Goal: Task Accomplishment & Management: Manage account settings

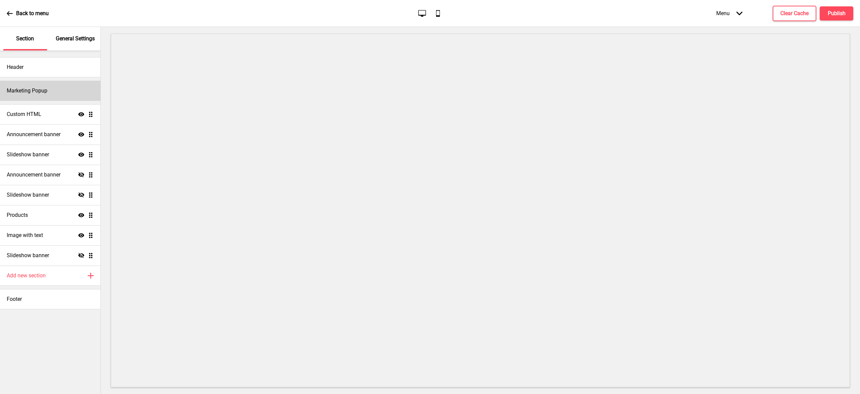
click at [49, 96] on div "Marketing Popup" at bounding box center [50, 91] width 100 height 20
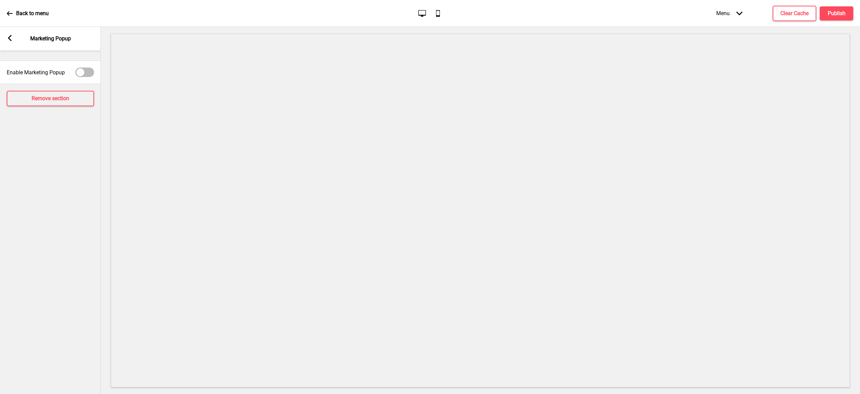
click at [9, 39] on icon at bounding box center [10, 38] width 4 height 6
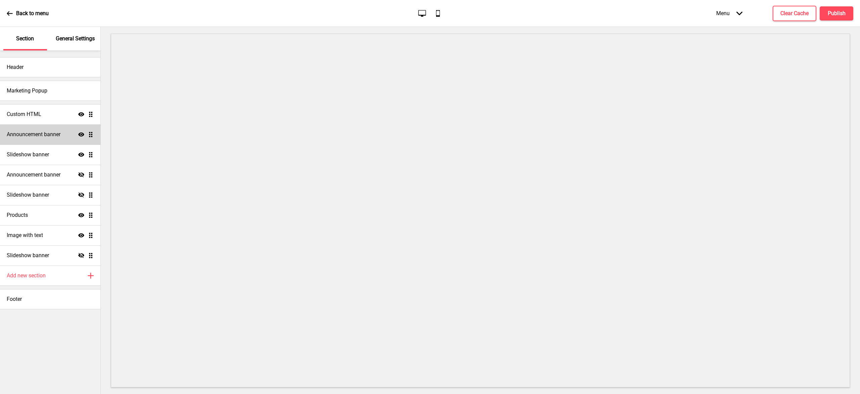
click at [56, 133] on h4 "Announcement banner" at bounding box center [34, 134] width 54 height 7
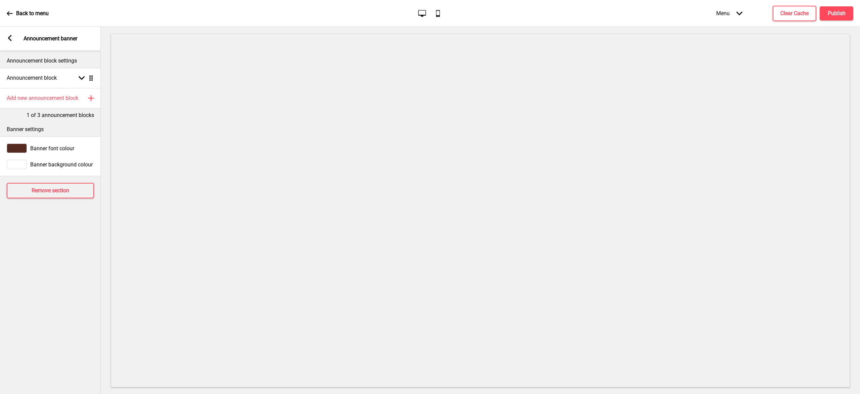
click at [5, 38] on div "Arrow left Announcement banner" at bounding box center [50, 39] width 101 height 24
click at [9, 38] on icon at bounding box center [10, 38] width 4 height 6
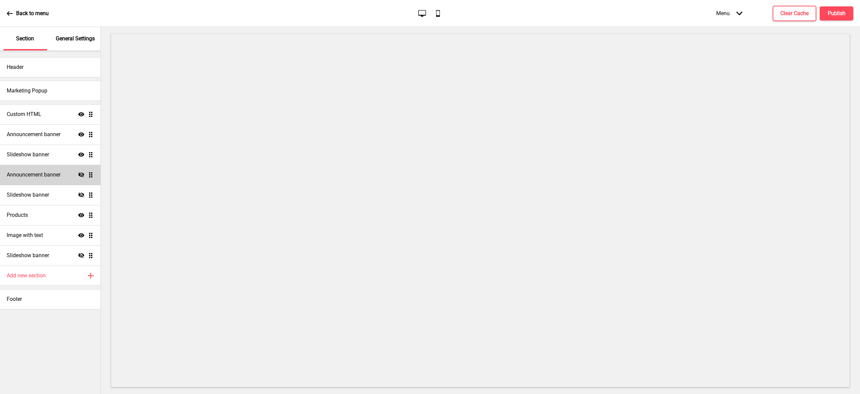
click at [53, 176] on h4 "Announcement banner" at bounding box center [34, 174] width 54 height 7
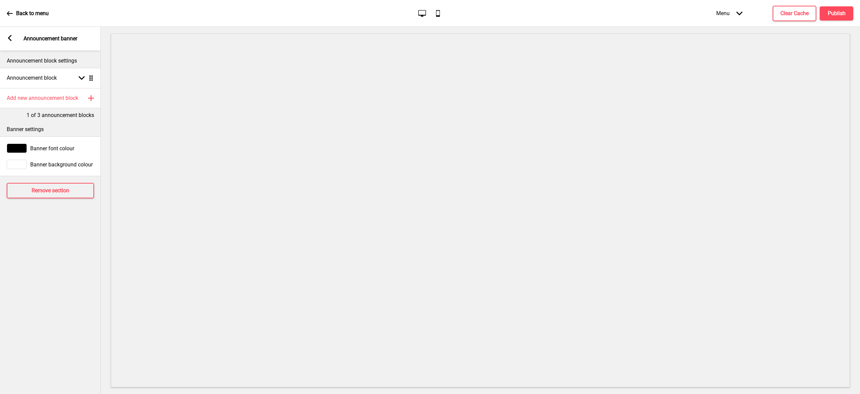
click at [10, 40] on icon at bounding box center [10, 38] width 4 height 6
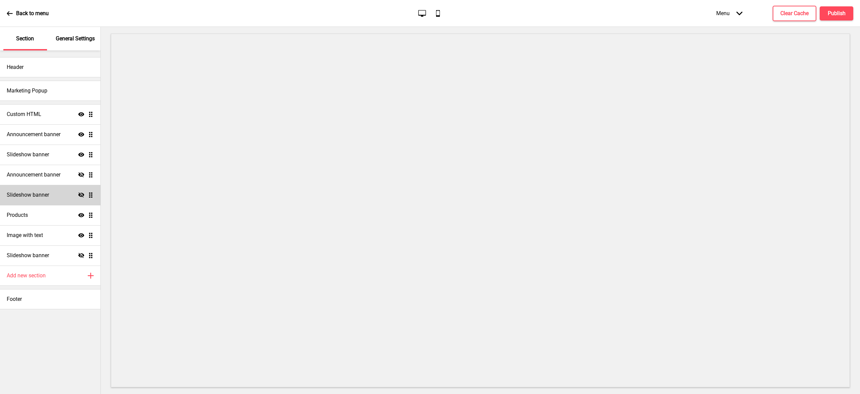
click at [51, 193] on div "Slideshow banner Hide Drag" at bounding box center [50, 195] width 100 height 20
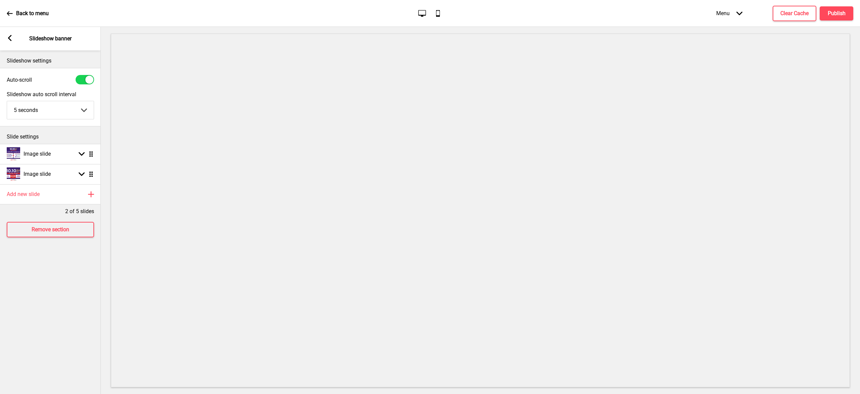
click at [9, 37] on icon at bounding box center [10, 38] width 4 height 6
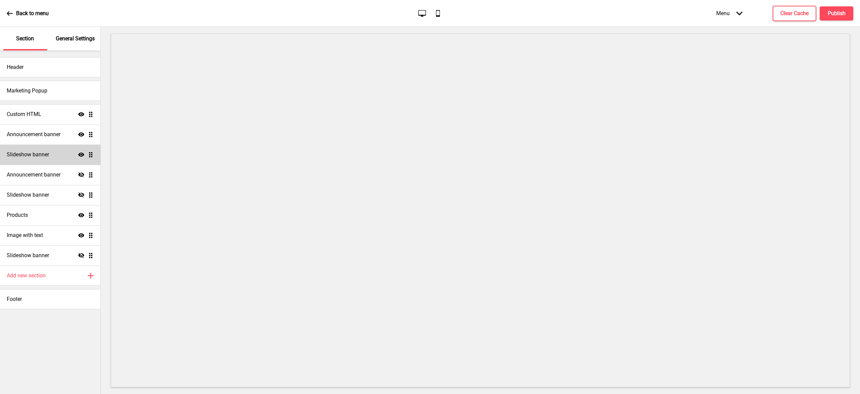
click at [53, 158] on div "Slideshow banner Show Drag" at bounding box center [50, 155] width 100 height 20
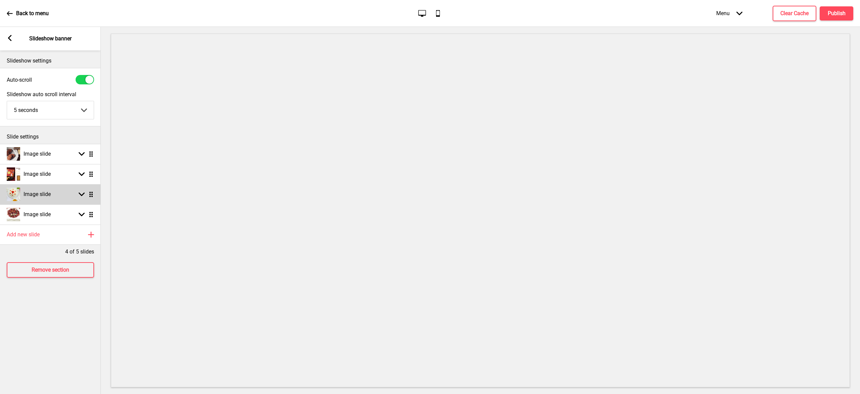
click at [43, 194] on h4 "Image slide" at bounding box center [37, 194] width 27 height 7
select select "right"
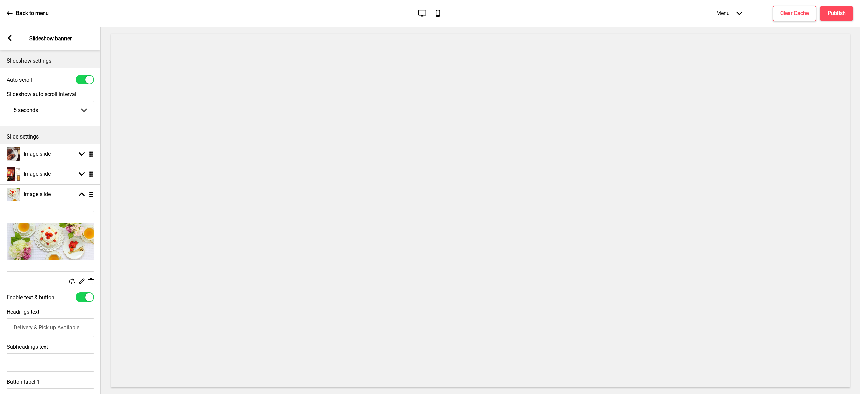
click at [85, 295] on div at bounding box center [85, 296] width 18 height 9
checkbox input "false"
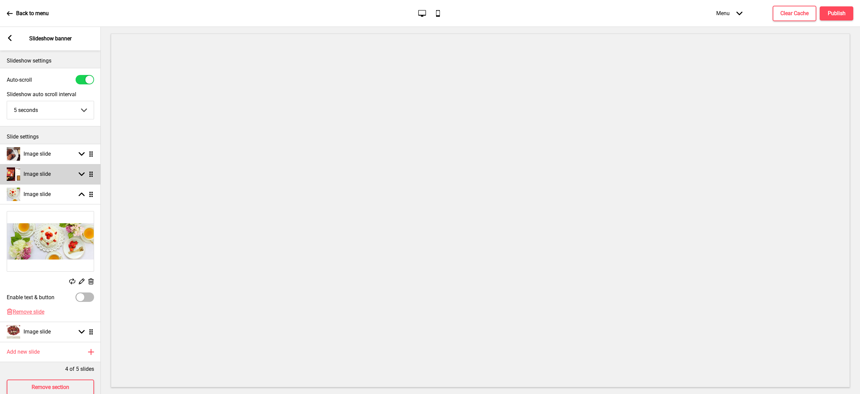
click at [48, 173] on h4 "Image slide" at bounding box center [37, 173] width 27 height 7
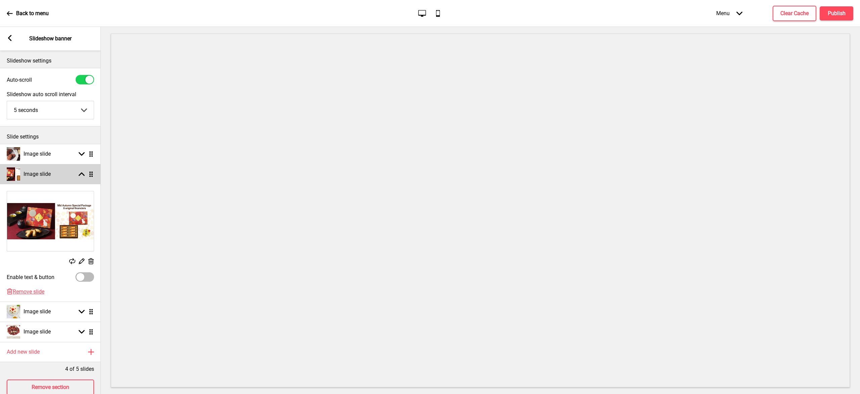
click at [47, 174] on h4 "Image slide" at bounding box center [37, 173] width 27 height 7
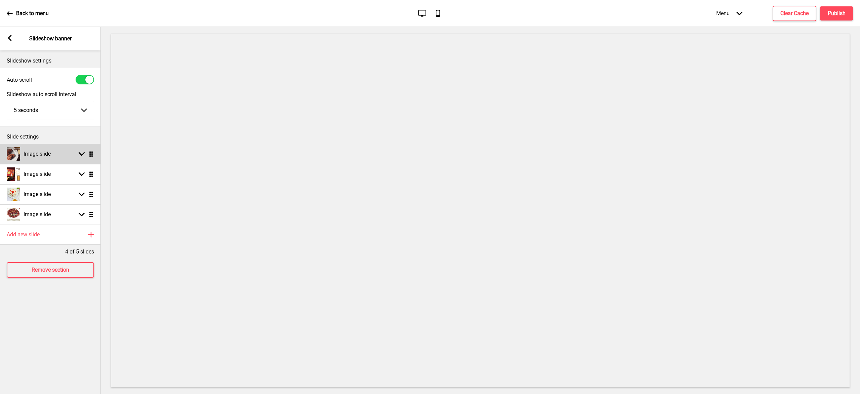
click at [54, 157] on div "Image slide Arrow down Drag" at bounding box center [50, 154] width 101 height 20
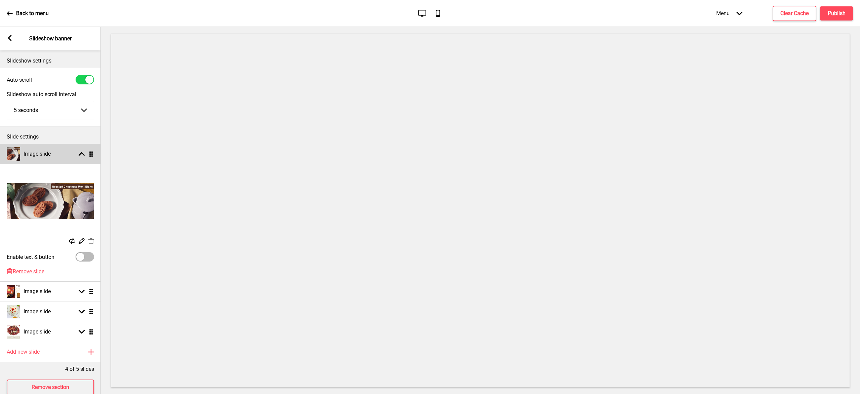
click at [54, 156] on div "Image slide Arrow up Drag" at bounding box center [50, 154] width 101 height 20
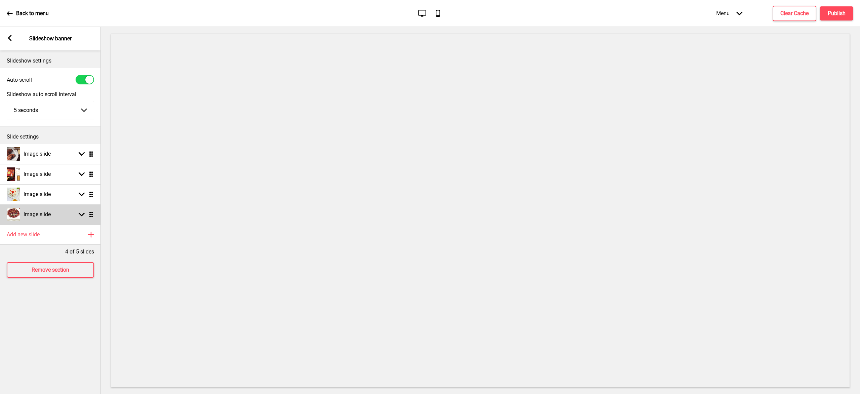
click at [52, 215] on div "Image slide Arrow down Drag" at bounding box center [50, 214] width 101 height 20
select select "right"
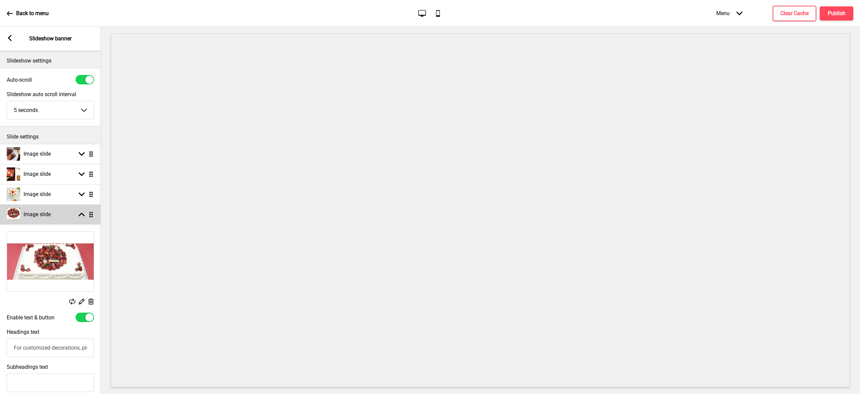
click at [52, 215] on div "Image slide Arrow up Drag" at bounding box center [50, 214] width 101 height 20
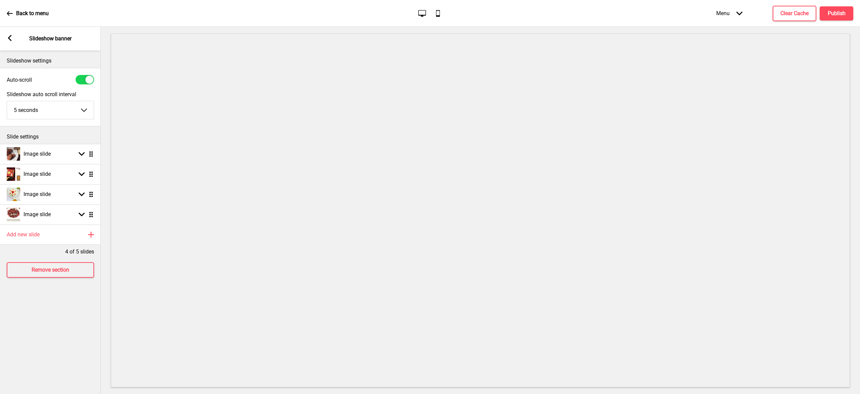
click at [12, 38] on rect at bounding box center [10, 38] width 6 height 6
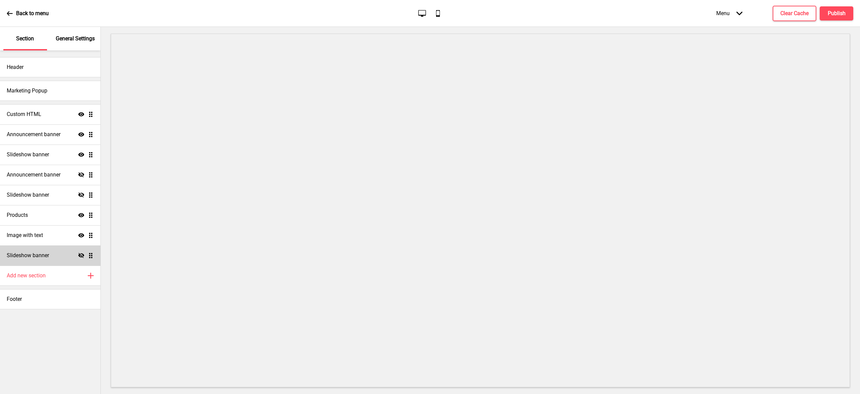
click at [38, 259] on h4 "Slideshow banner" at bounding box center [28, 255] width 42 height 7
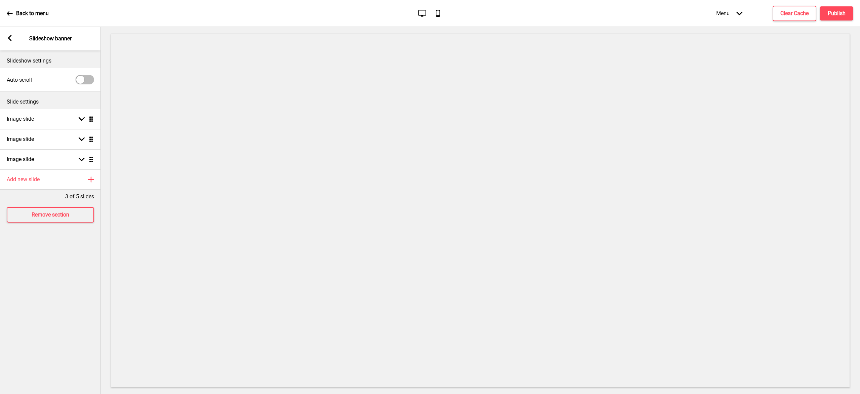
click at [9, 38] on icon at bounding box center [10, 38] width 4 height 6
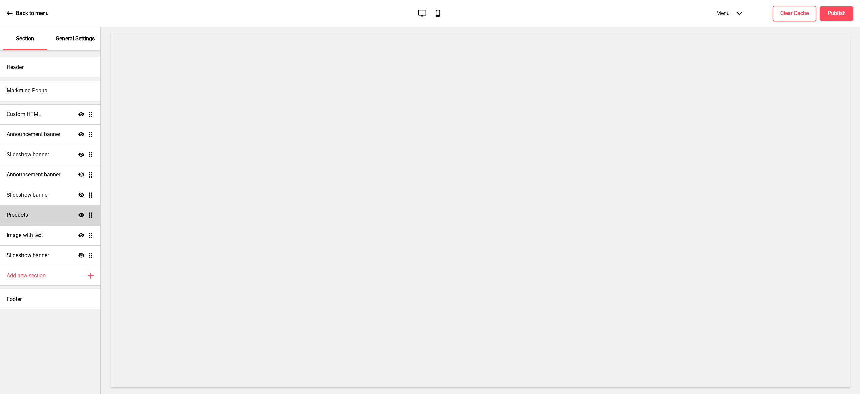
click at [42, 215] on div "Products Show Drag" at bounding box center [50, 215] width 100 height 20
select select "list"
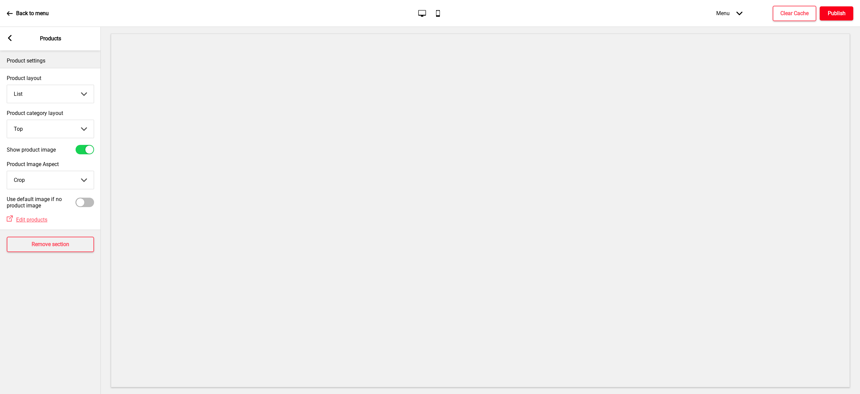
click at [839, 18] on button "Publish" at bounding box center [837, 13] width 34 height 14
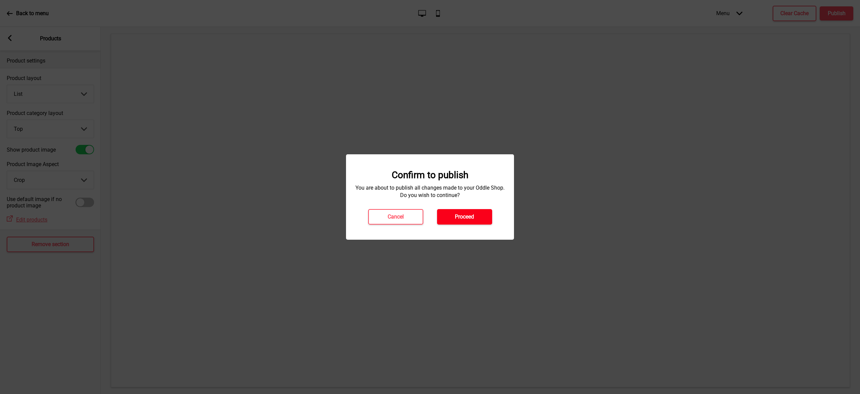
click at [472, 217] on h4 "Proceed" at bounding box center [464, 216] width 19 height 7
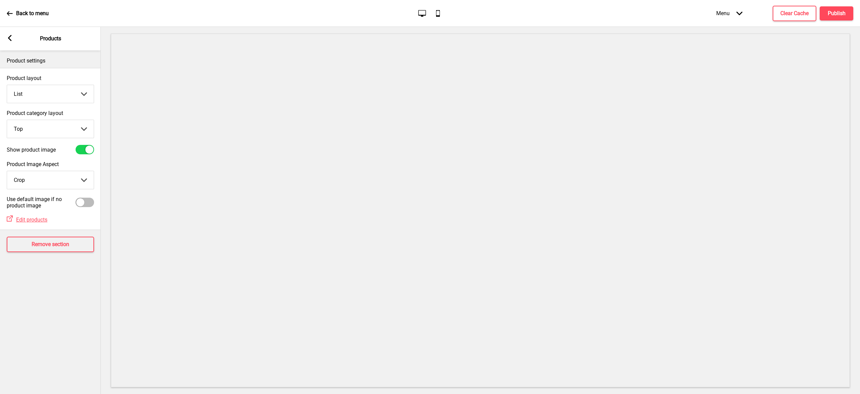
click at [83, 95] on select "Grid List" at bounding box center [50, 94] width 87 height 18
click at [79, 126] on select "Top Side" at bounding box center [50, 129] width 87 height 18
click at [7, 120] on select "Top Side" at bounding box center [50, 129] width 87 height 18
click at [82, 122] on select "Top Side" at bounding box center [50, 129] width 87 height 18
click at [7, 120] on select "Top Side" at bounding box center [50, 129] width 87 height 18
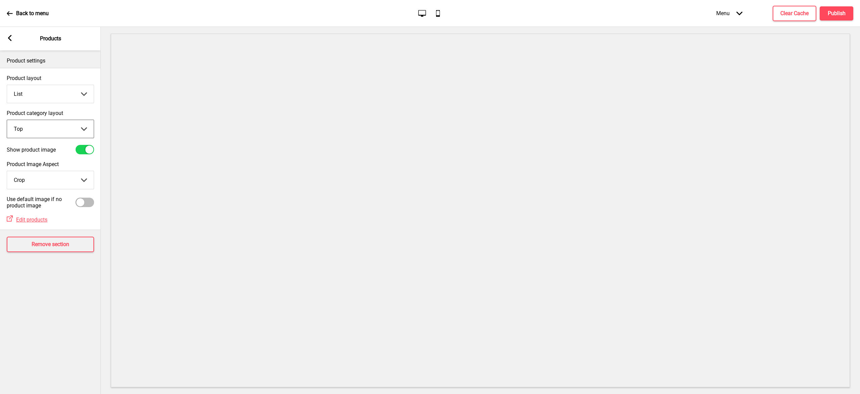
click at [82, 128] on select "Top Side" at bounding box center [50, 129] width 87 height 18
select select "side"
click at [7, 120] on select "Top Side" at bounding box center [50, 129] width 87 height 18
click at [70, 95] on select "Grid List" at bounding box center [50, 94] width 87 height 18
click at [7, 85] on select "Grid List" at bounding box center [50, 94] width 87 height 18
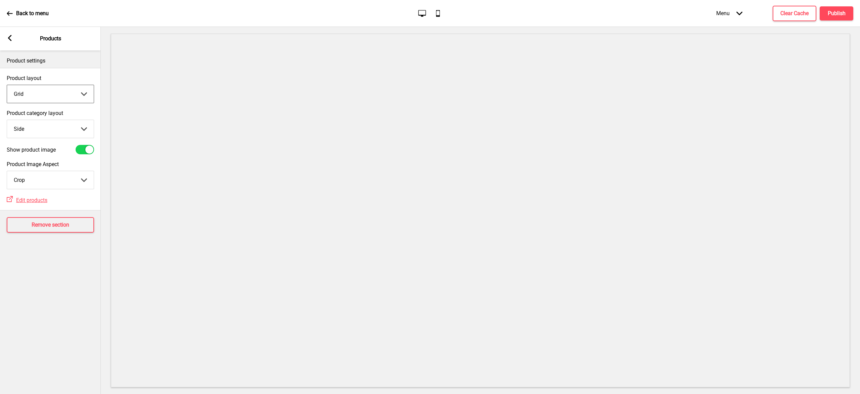
click at [72, 97] on select "Grid List" at bounding box center [50, 94] width 87 height 18
click at [7, 85] on select "Grid List" at bounding box center [50, 94] width 87 height 18
click at [51, 92] on select "Grid List" at bounding box center [50, 94] width 87 height 18
select select "grid"
click at [7, 85] on select "Grid List" at bounding box center [50, 94] width 87 height 18
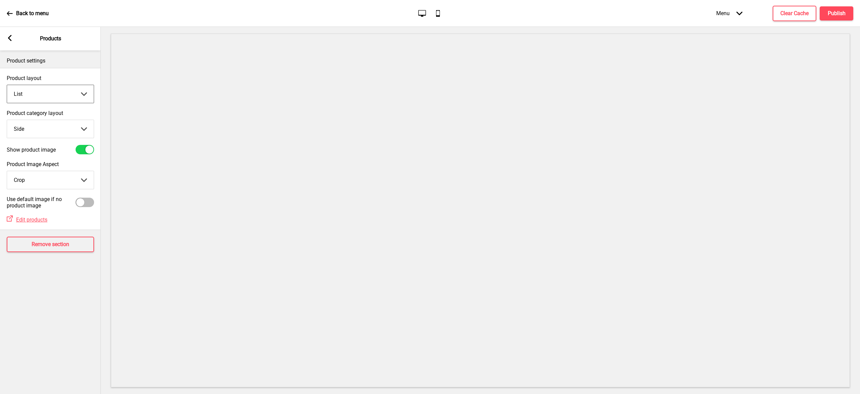
click at [64, 130] on select "Top Side" at bounding box center [50, 129] width 87 height 18
select select "top"
click at [7, 120] on select "Top Side" at bounding box center [50, 129] width 87 height 18
click at [59, 87] on select "Grid List" at bounding box center [50, 94] width 87 height 18
click at [7, 85] on select "Grid List" at bounding box center [50, 94] width 87 height 18
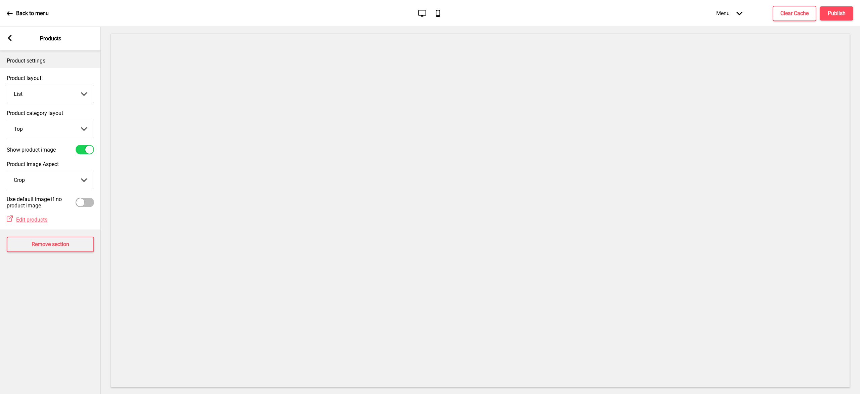
click at [60, 88] on select "Grid List" at bounding box center [50, 94] width 87 height 18
click at [7, 85] on select "Grid List" at bounding box center [50, 94] width 87 height 18
click at [64, 131] on select "Top Side" at bounding box center [50, 129] width 87 height 18
click at [73, 178] on select "Crop Natural" at bounding box center [50, 180] width 87 height 18
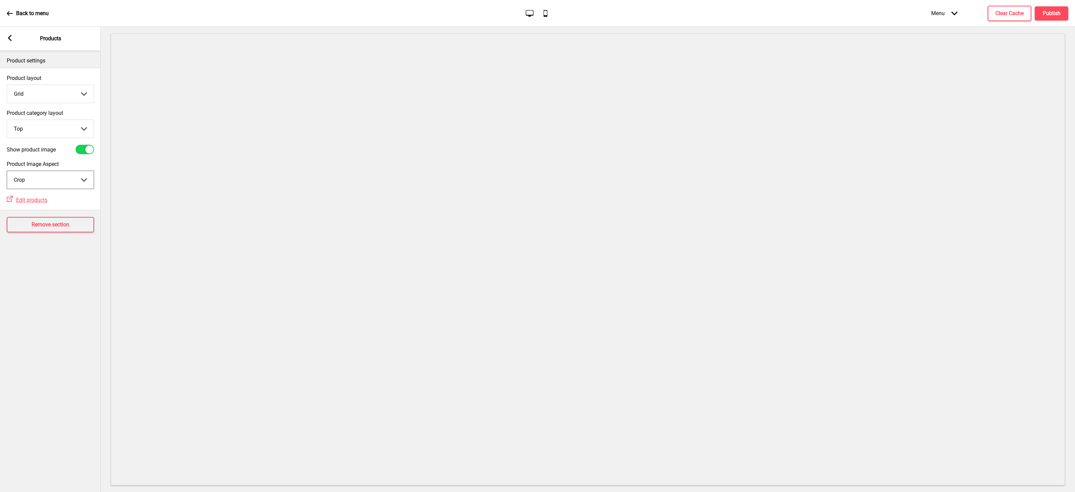
click at [48, 90] on select "Grid List" at bounding box center [50, 94] width 87 height 18
click at [7, 85] on select "Grid List" at bounding box center [50, 94] width 87 height 18
click at [57, 93] on select "Grid List" at bounding box center [50, 94] width 87 height 18
select select "grid"
click at [7, 85] on select "Grid List" at bounding box center [50, 94] width 87 height 18
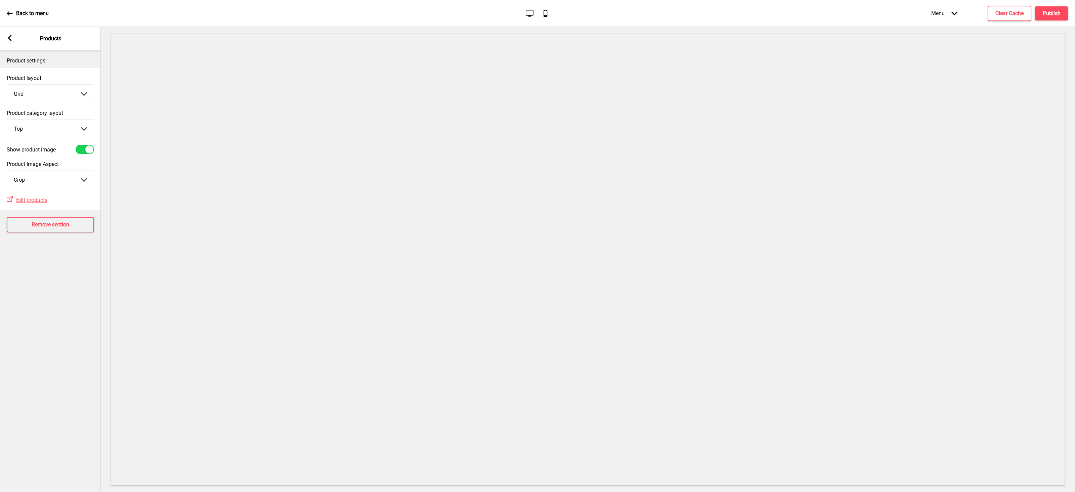
click at [39, 93] on select "Grid List" at bounding box center [50, 94] width 87 height 18
click at [57, 128] on select "Top Side" at bounding box center [50, 129] width 87 height 18
select select "side"
click at [7, 120] on select "Top Side" at bounding box center [50, 129] width 87 height 18
click at [57, 96] on select "Grid List" at bounding box center [50, 94] width 87 height 18
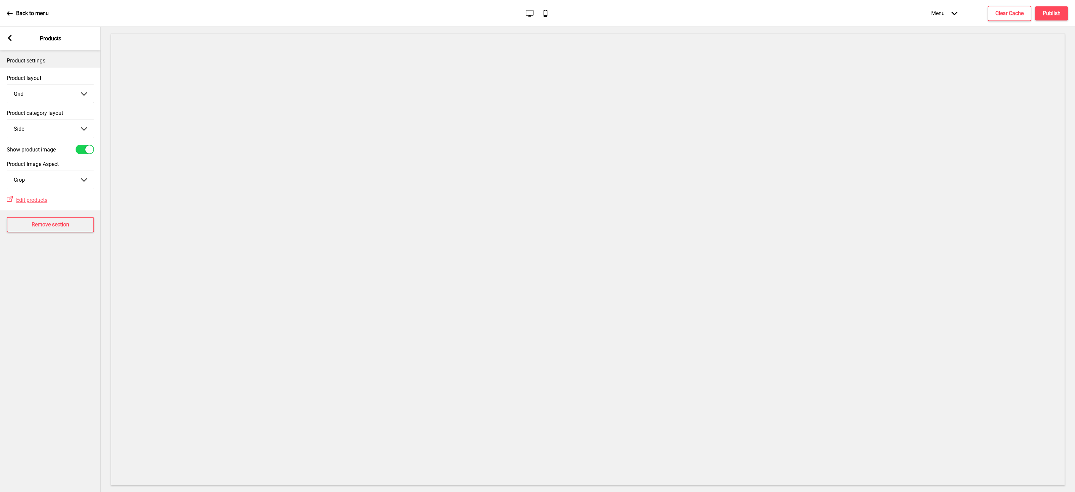
select select "list"
click at [7, 85] on select "Grid List" at bounding box center [50, 94] width 87 height 18
click at [57, 126] on select "Top Side" at bounding box center [50, 129] width 87 height 18
click at [7, 120] on select "Top Side" at bounding box center [50, 129] width 87 height 18
click at [52, 124] on select "Top Side" at bounding box center [50, 129] width 87 height 18
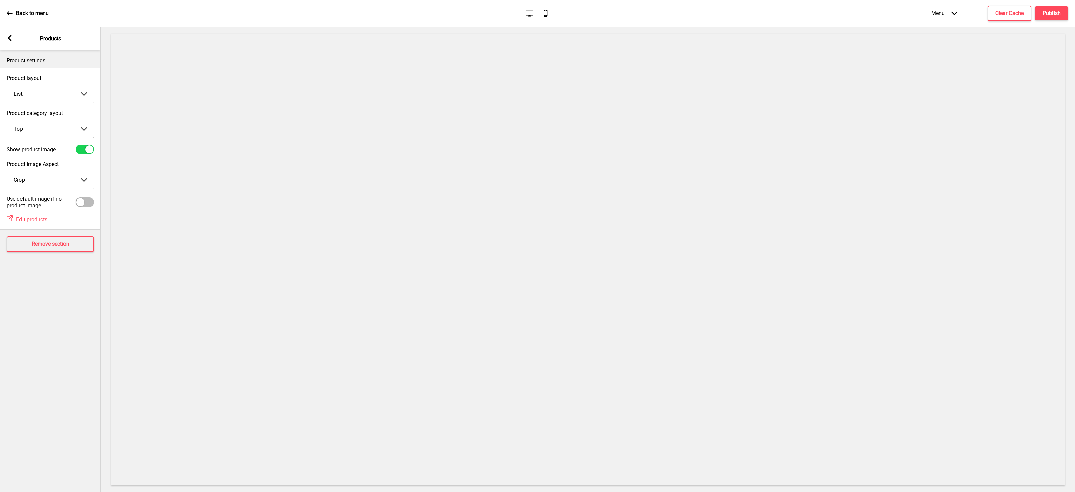
select select "side"
click at [7, 120] on select "Top Side" at bounding box center [50, 129] width 87 height 18
click at [52, 98] on select "Grid List" at bounding box center [50, 94] width 87 height 18
select select "grid"
click at [7, 85] on select "Grid List" at bounding box center [50, 94] width 87 height 18
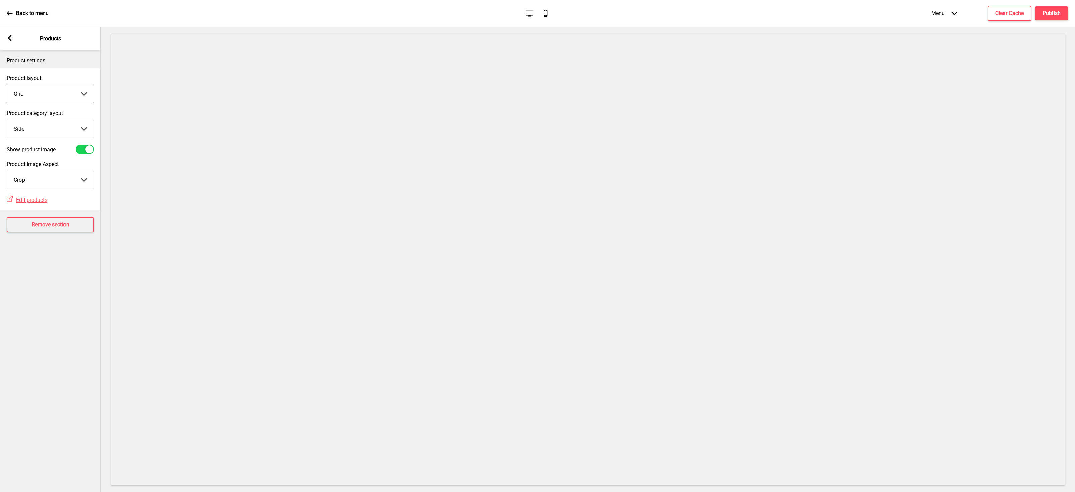
click at [77, 93] on select "Grid List" at bounding box center [50, 94] width 87 height 18
click at [70, 130] on select "Top Side" at bounding box center [50, 129] width 87 height 18
select select "top"
click at [7, 120] on select "Top Side" at bounding box center [50, 129] width 87 height 18
click at [41, 96] on select "Grid List" at bounding box center [50, 94] width 87 height 18
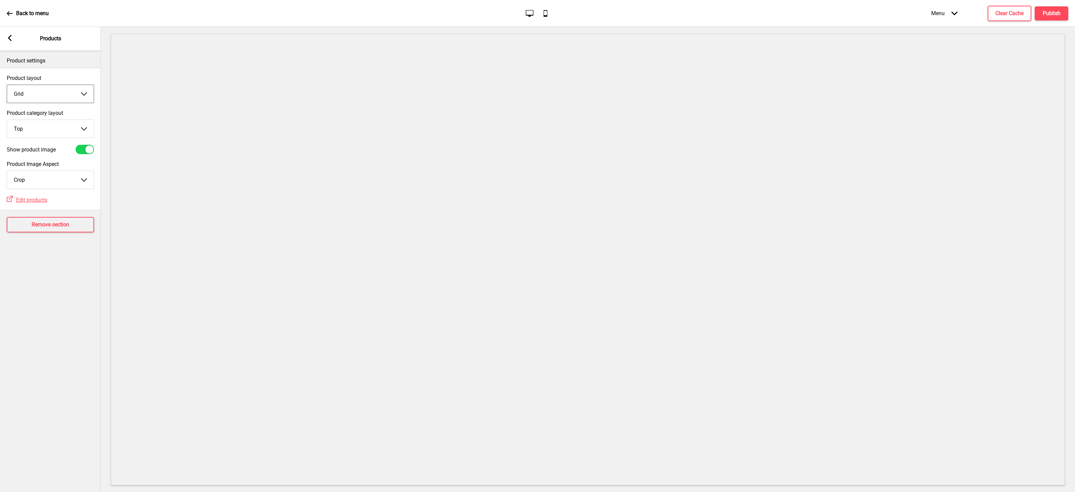
select select "list"
click at [7, 85] on select "Grid List" at bounding box center [50, 94] width 87 height 18
click at [12, 39] on rect at bounding box center [10, 38] width 6 height 6
